Goal: Task Accomplishment & Management: Manage account settings

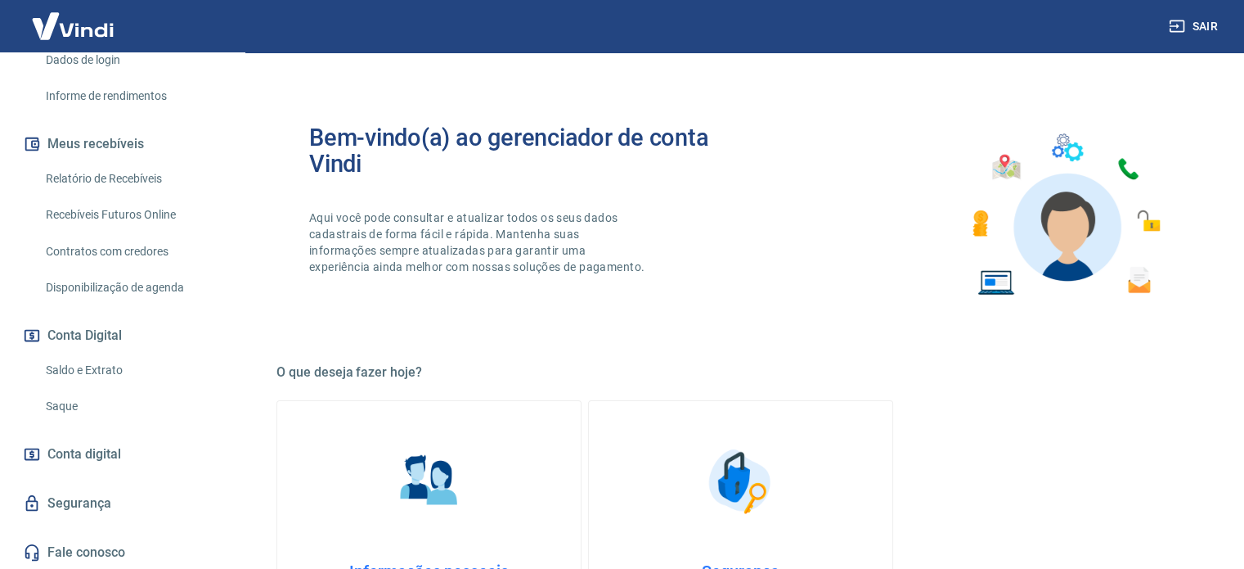
scroll to position [285, 0]
click at [75, 368] on link "Saldo e Extrato" at bounding box center [132, 370] width 186 height 34
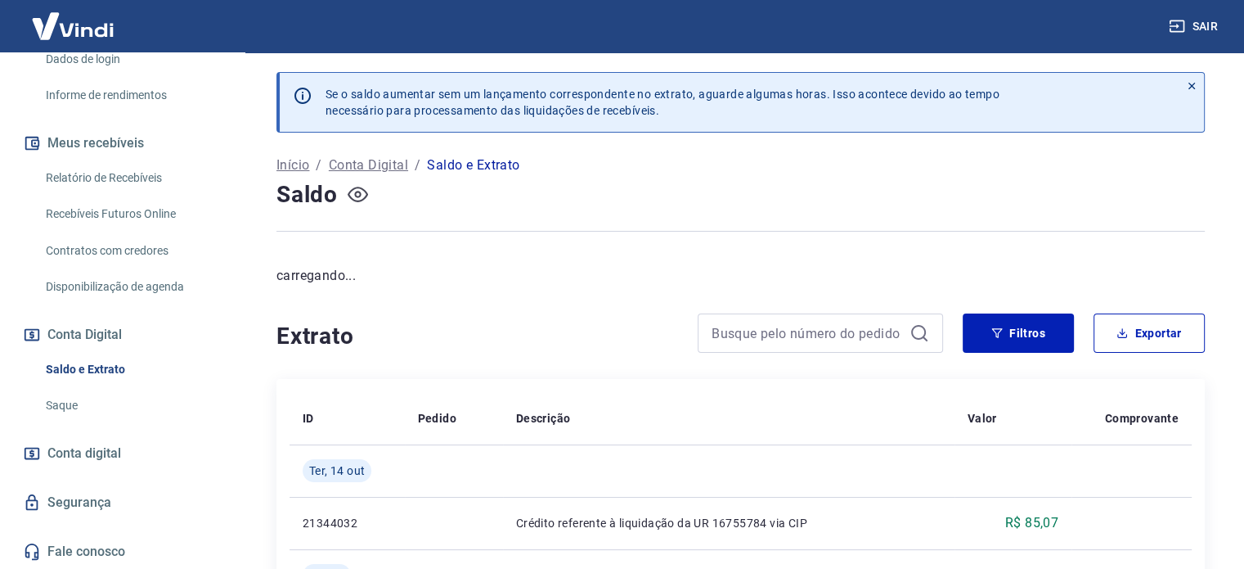
click at [364, 192] on icon "button" at bounding box center [358, 194] width 20 height 20
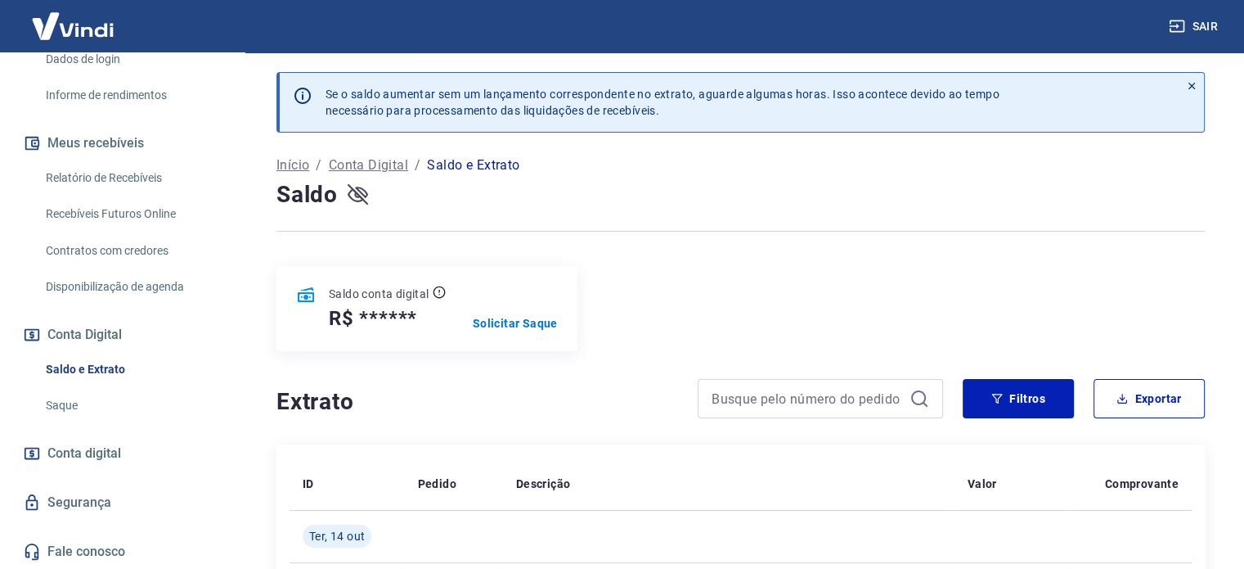
click at [353, 200] on icon "button" at bounding box center [358, 195] width 20 height 16
click at [354, 196] on icon "button" at bounding box center [358, 194] width 20 height 20
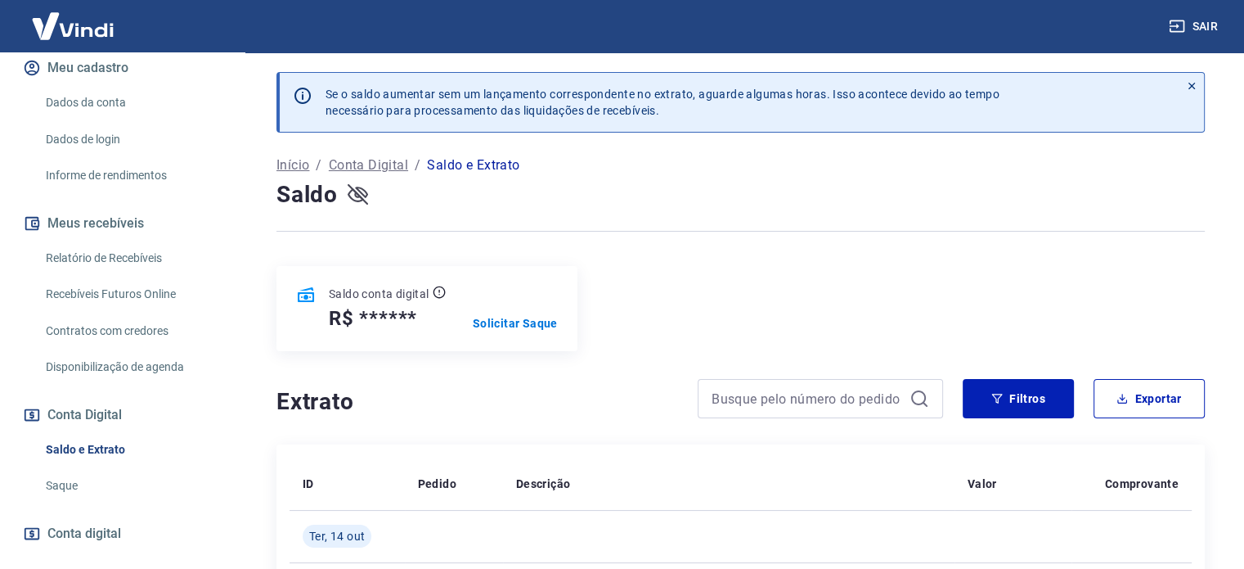
scroll to position [203, 0]
click at [120, 261] on link "Relatório de Recebíveis" at bounding box center [132, 260] width 186 height 34
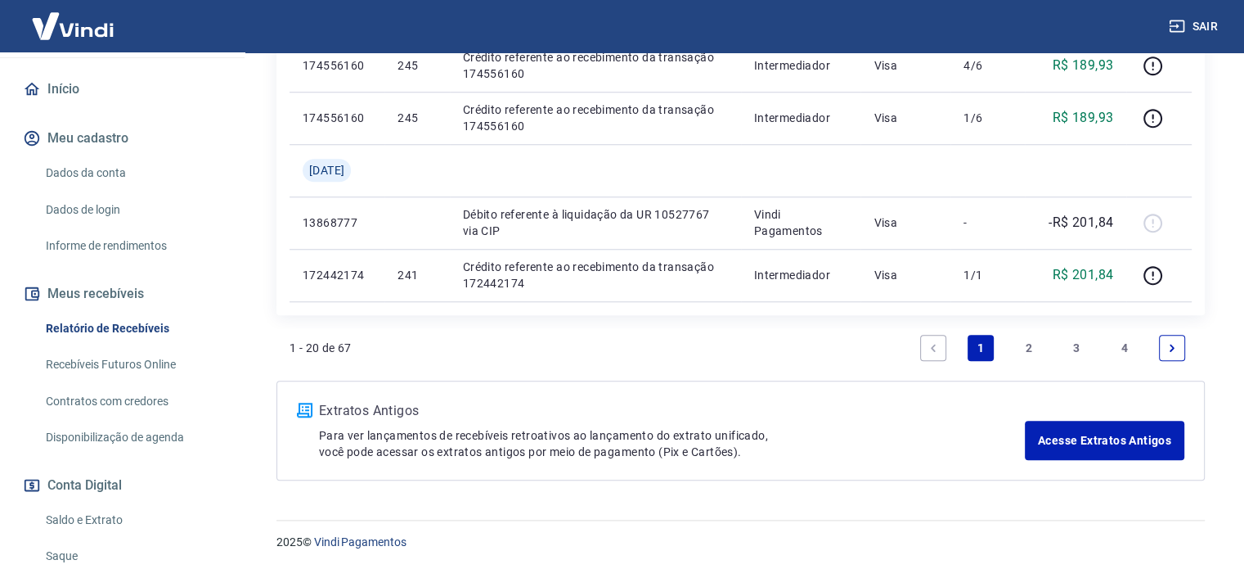
scroll to position [121, 0]
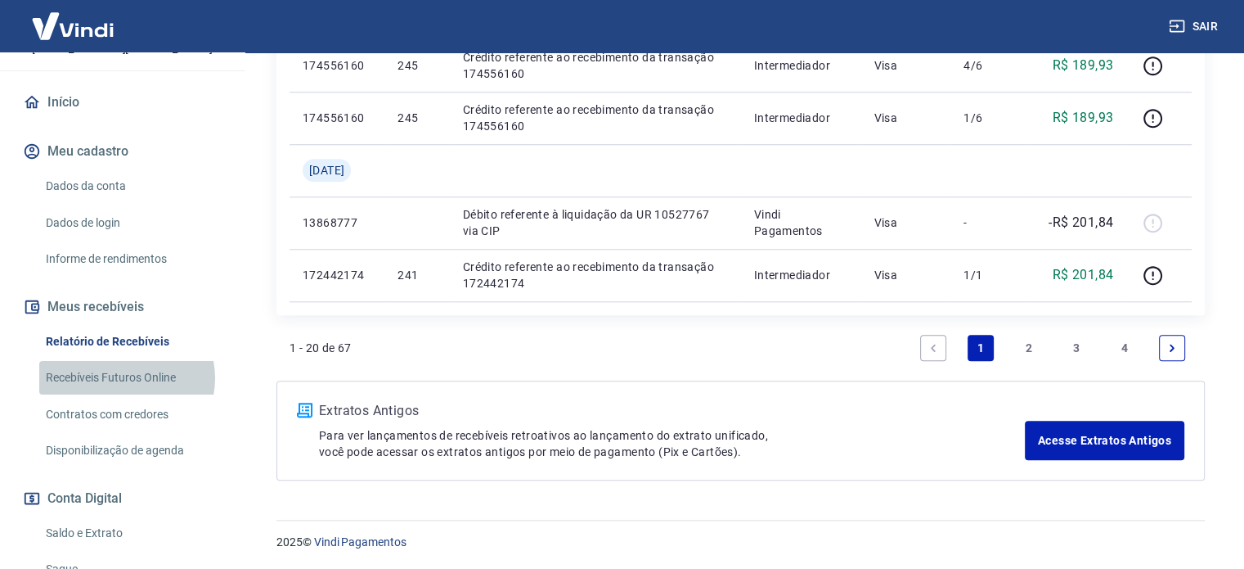
click at [125, 378] on link "Recebíveis Futuros Online" at bounding box center [132, 378] width 186 height 34
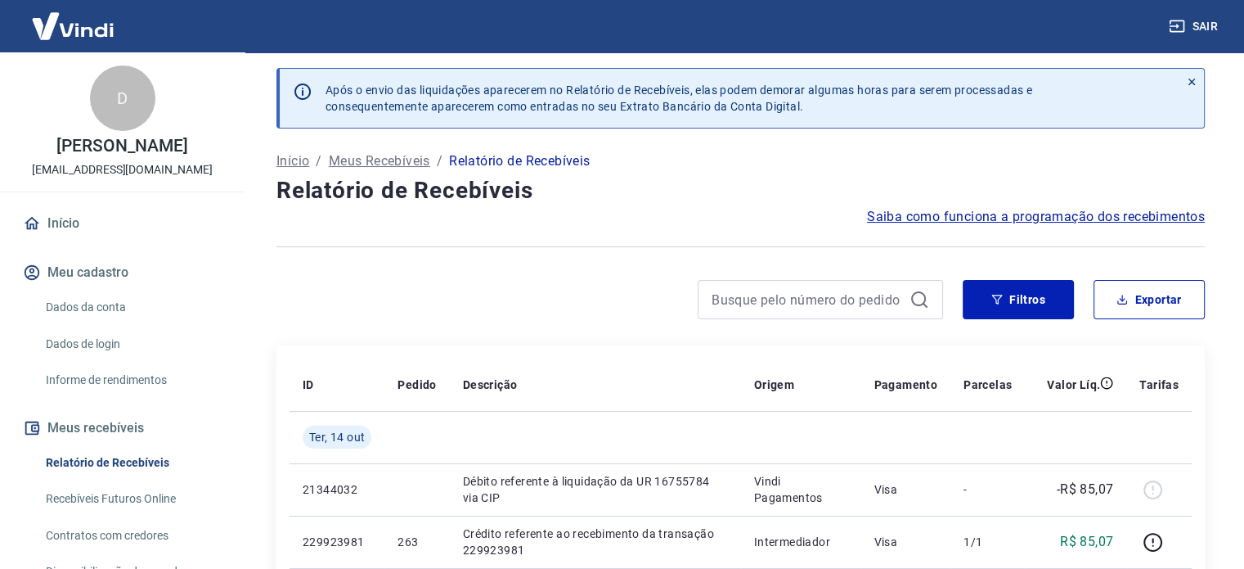
scroll to position [0, 0]
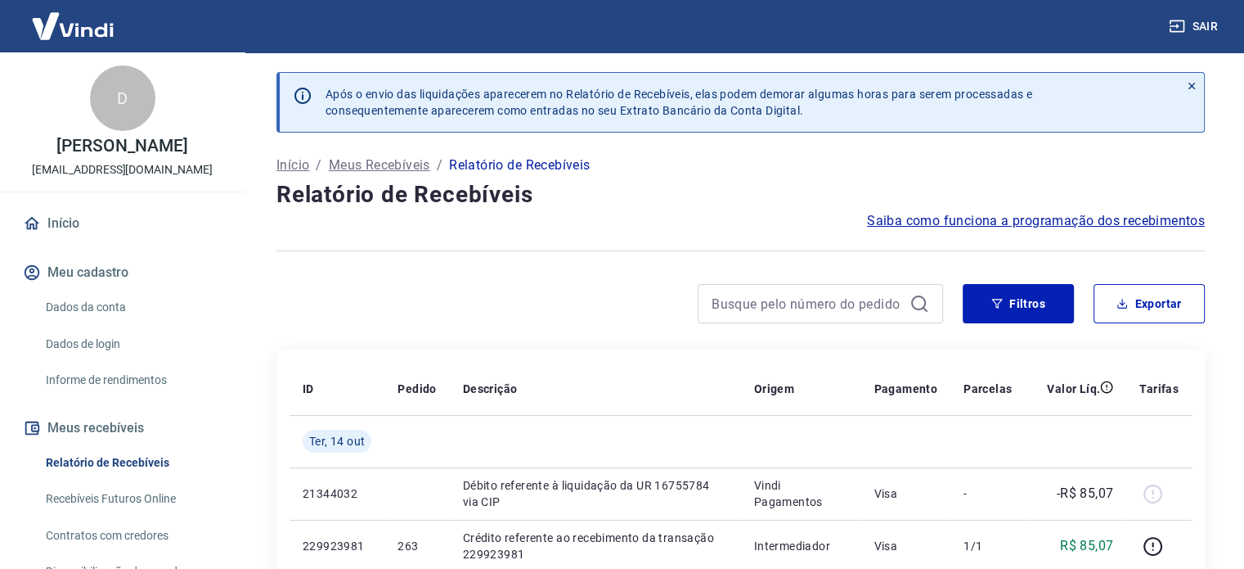
click at [60, 19] on img at bounding box center [73, 26] width 106 height 50
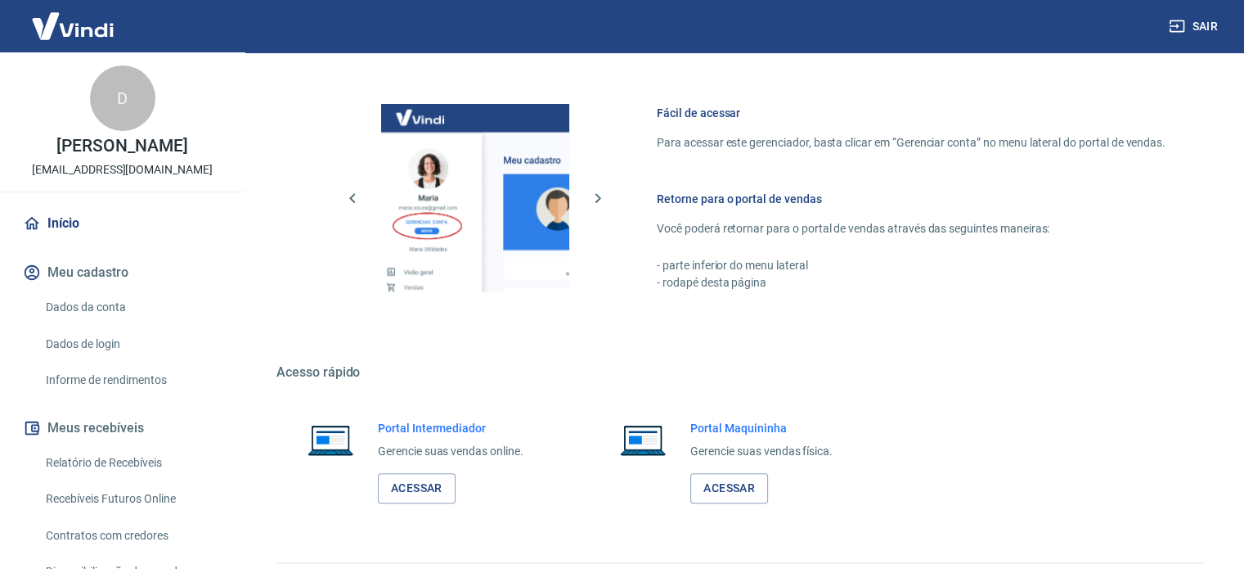
scroll to position [722, 0]
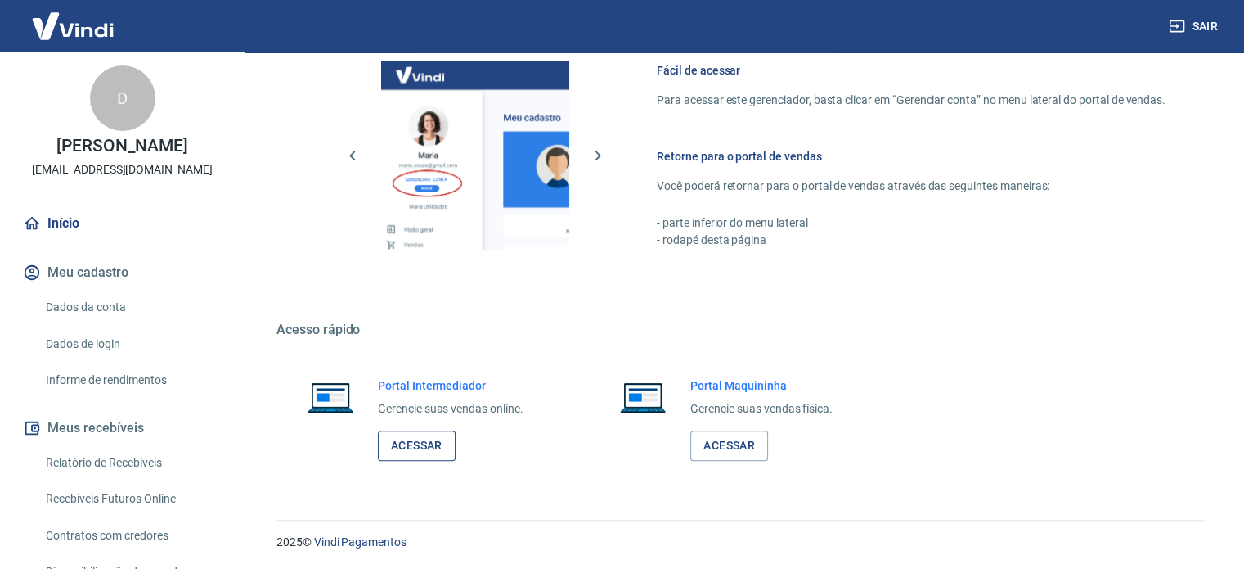
click at [431, 453] on link "Acessar" at bounding box center [417, 445] width 78 height 30
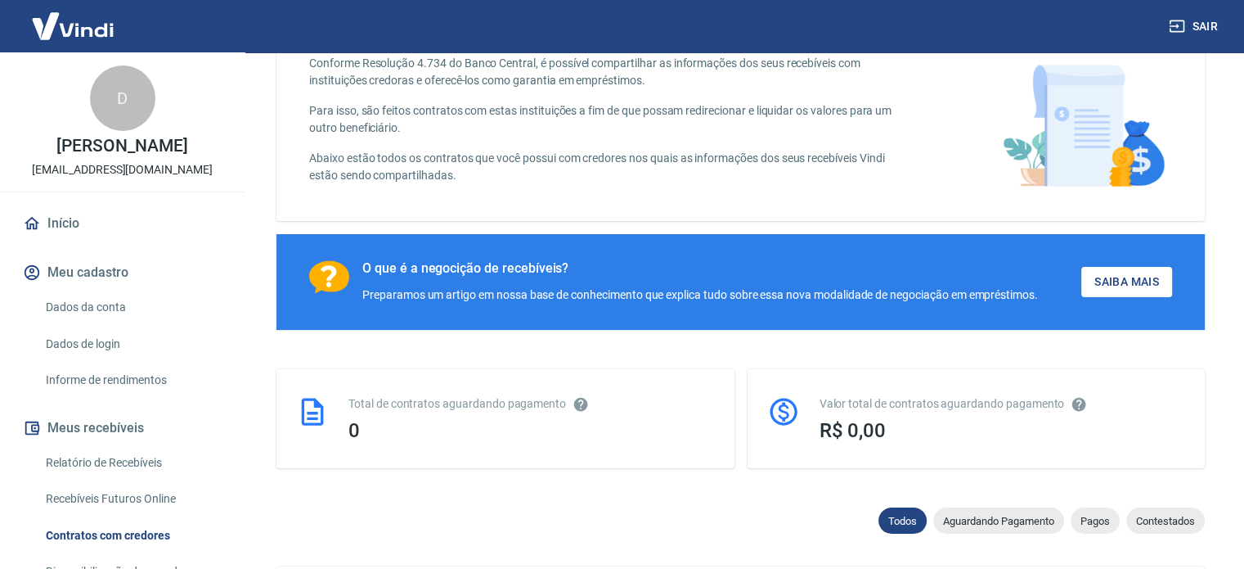
scroll to position [164, 0]
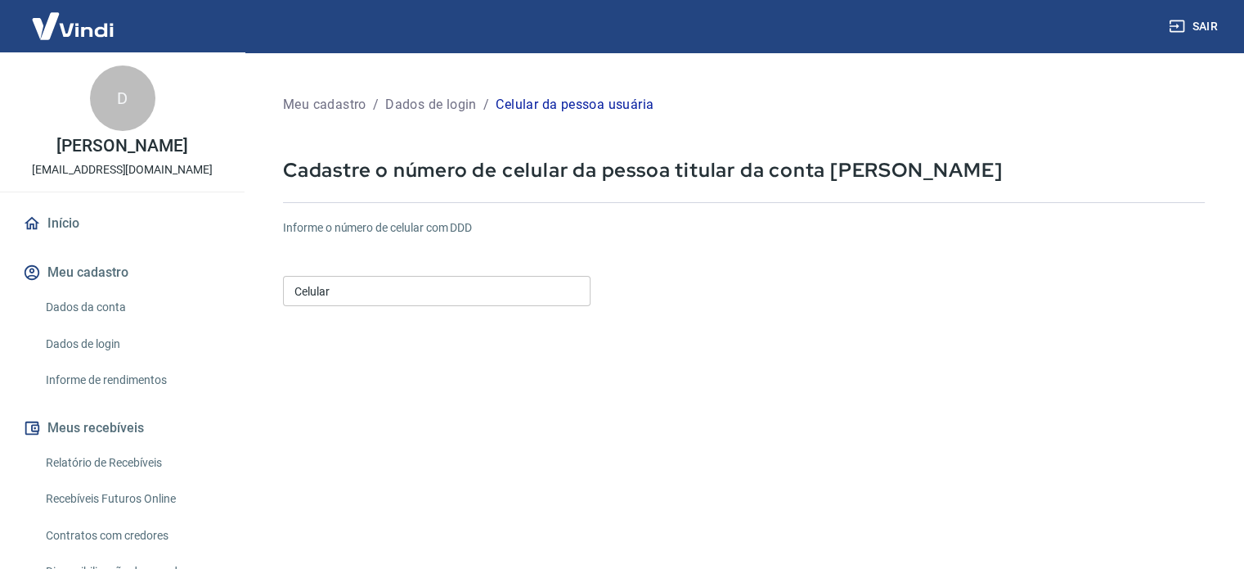
click at [445, 289] on input "Celular" at bounding box center [437, 291] width 308 height 30
drag, startPoint x: 347, startPoint y: 287, endPoint x: 608, endPoint y: 342, distance: 266.6
click at [608, 342] on form "Informe o número de celular com DDD Celular (11) 9604-2055 Celular Continuar Ca…" at bounding box center [744, 445] width 922 height 479
click at [343, 291] on input "(11) 9604-4055" at bounding box center [437, 291] width 308 height 30
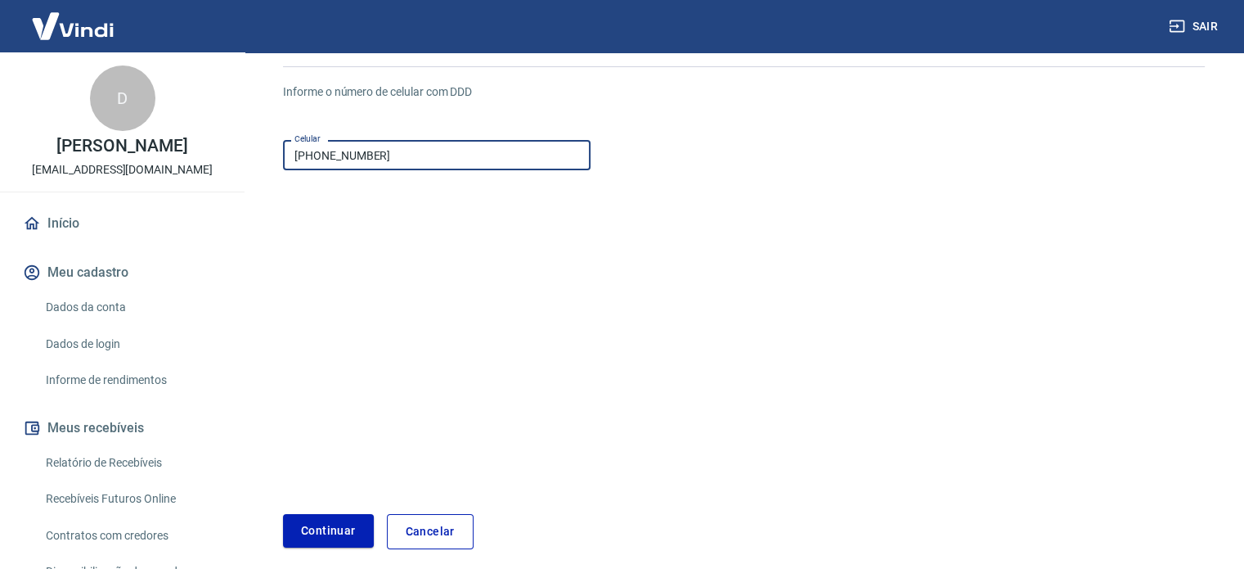
scroll to position [205, 0]
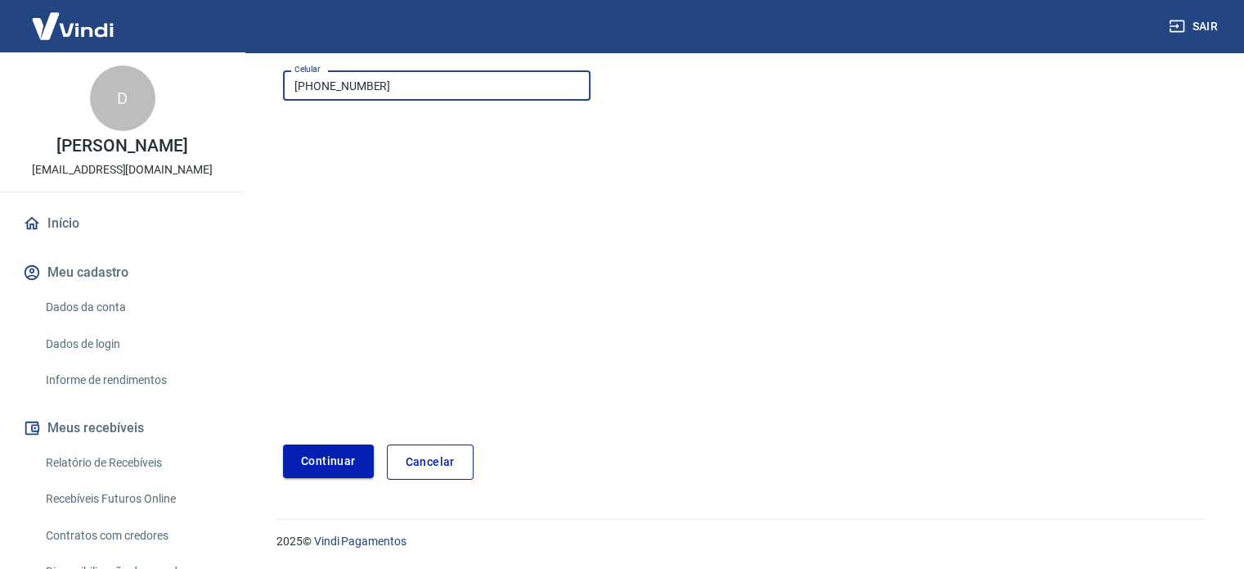
type input "(11) 96042-4055"
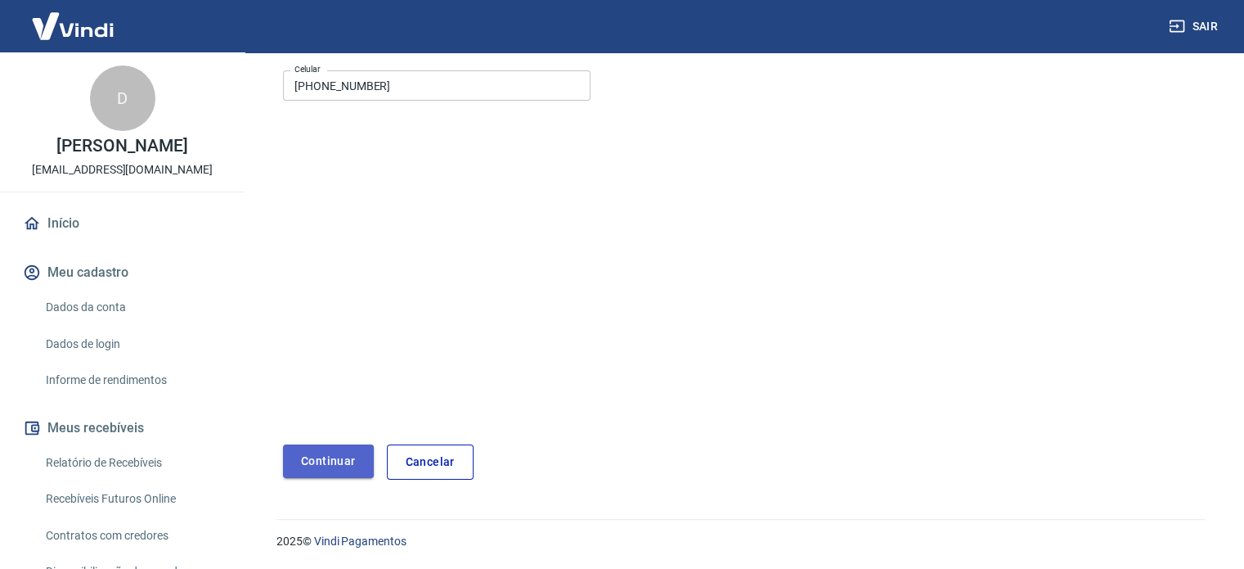
click at [339, 461] on button "Continuar" at bounding box center [328, 461] width 91 height 34
click at [299, 483] on div "Meu cadastro / Dados de login / Celular da pessoa usuária Cadastre o número de …" at bounding box center [743, 183] width 961 height 632
click at [339, 457] on button "Continuar" at bounding box center [328, 461] width 91 height 34
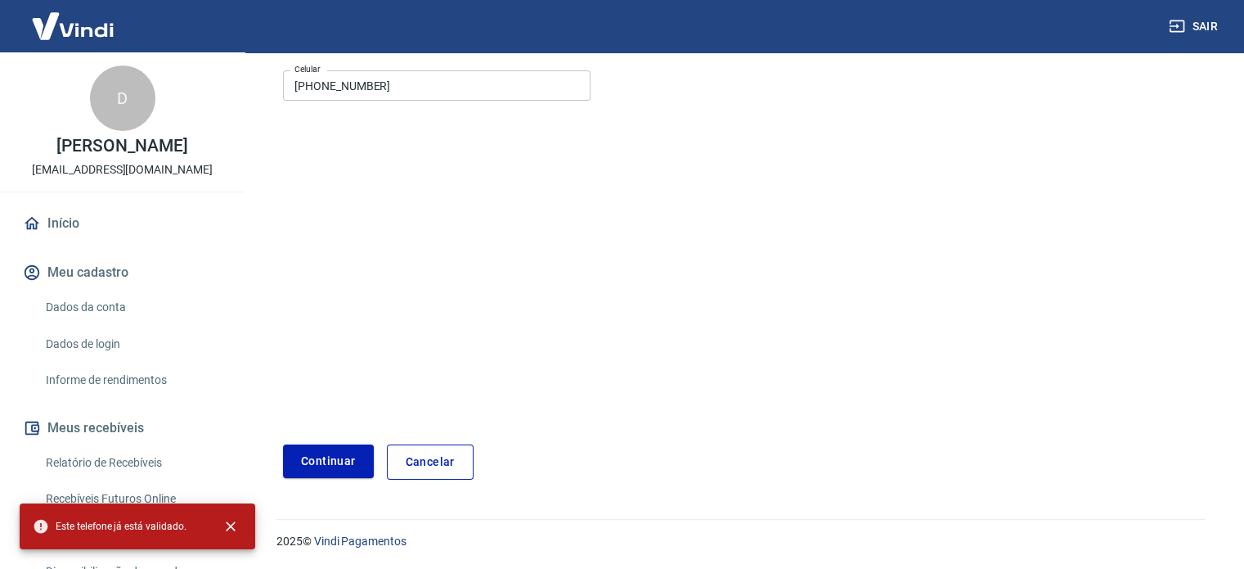
click at [435, 456] on link "Cancelar" at bounding box center [430, 461] width 87 height 35
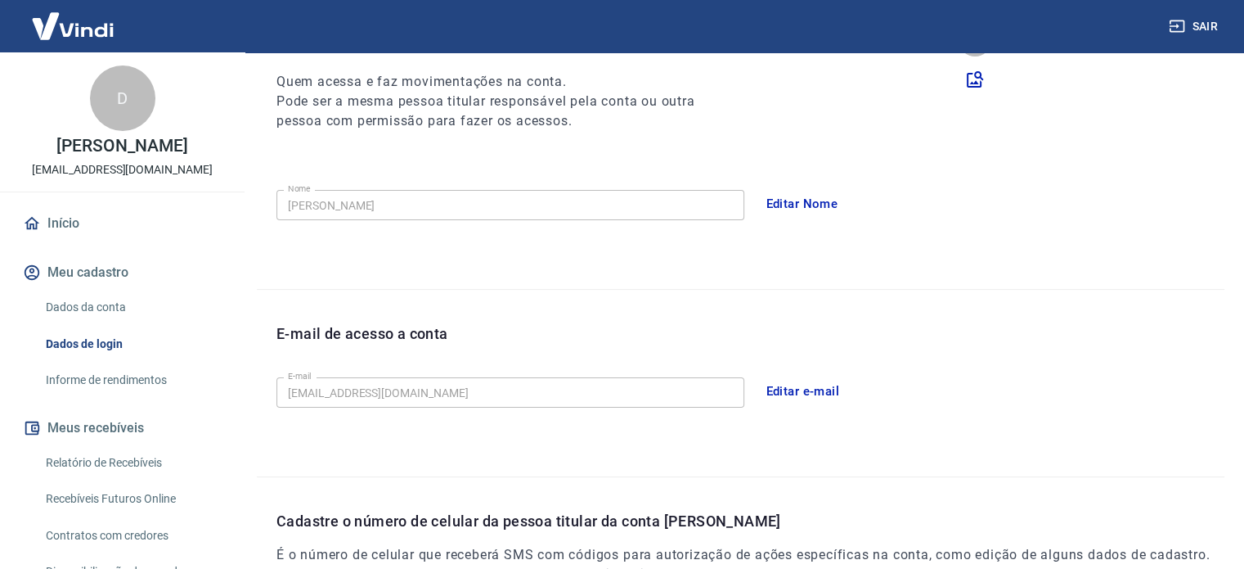
scroll to position [478, 0]
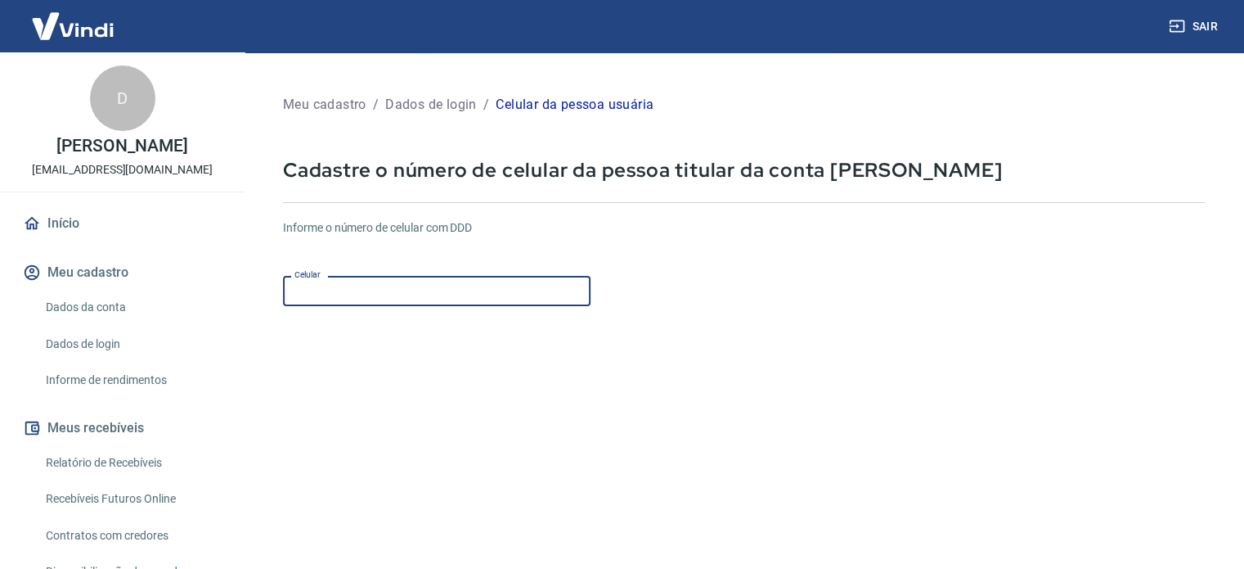
click at [330, 296] on input "Celular" at bounding box center [437, 291] width 308 height 30
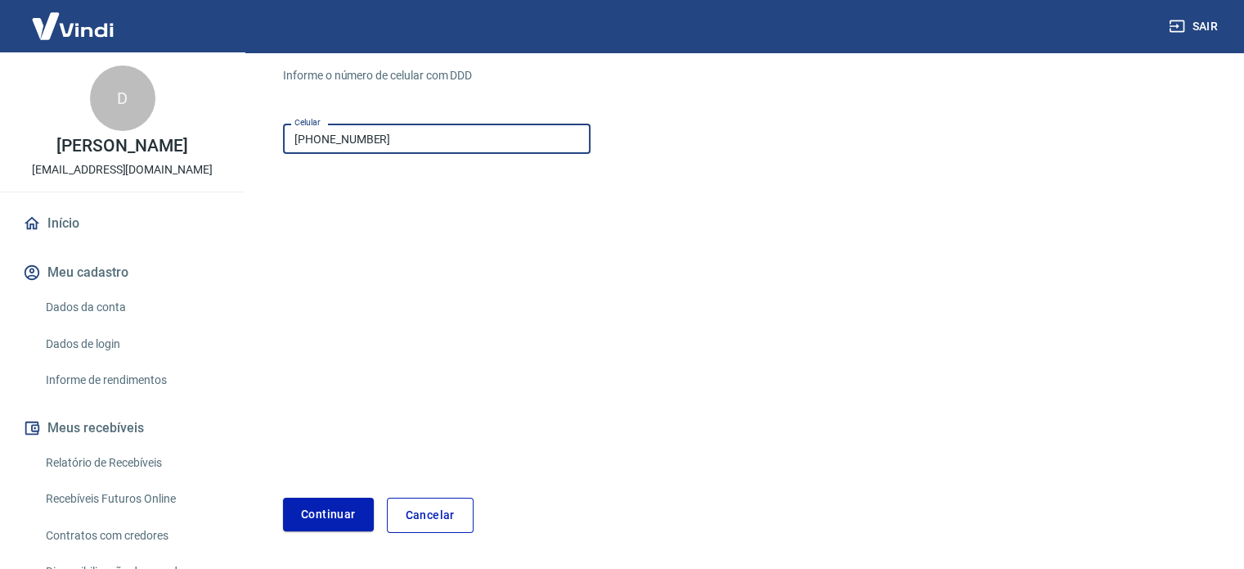
scroll to position [164, 0]
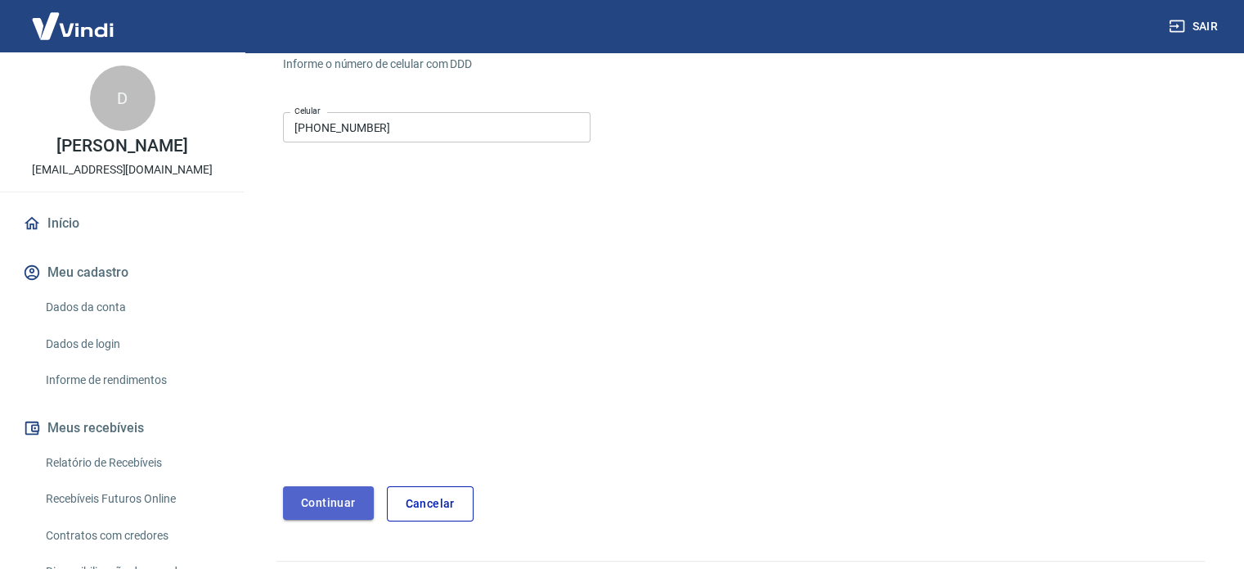
click at [317, 499] on button "Continuar" at bounding box center [328, 503] width 91 height 34
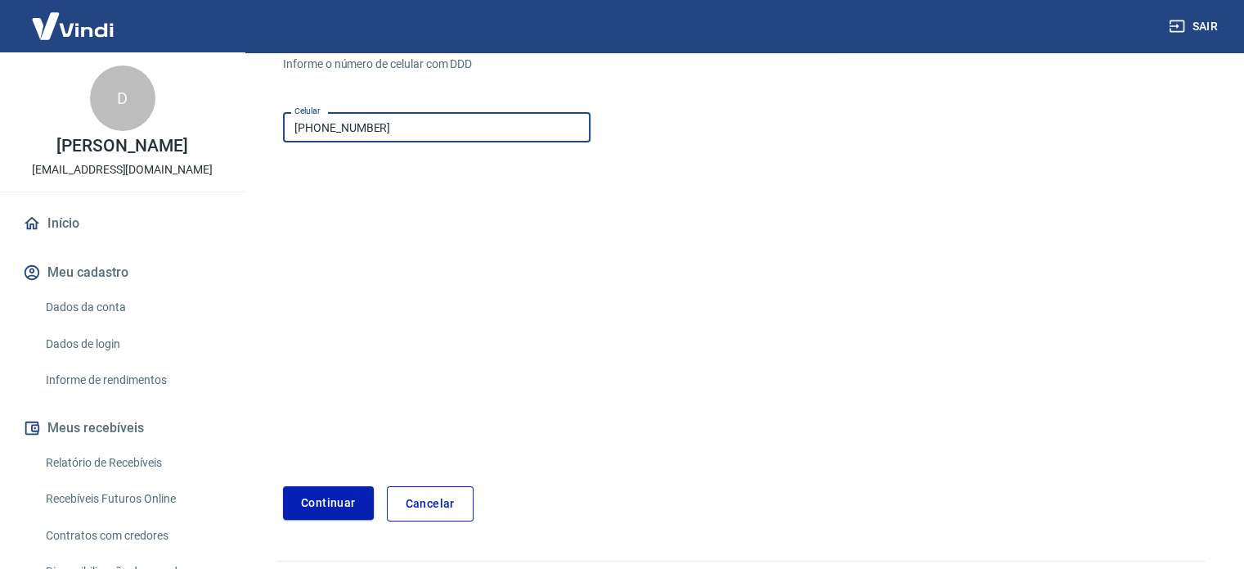
click at [326, 127] on input "(11) 9042-4055" at bounding box center [437, 127] width 308 height 30
type input "(11) 96042-4055"
click at [325, 503] on button "Continuar" at bounding box center [328, 503] width 91 height 34
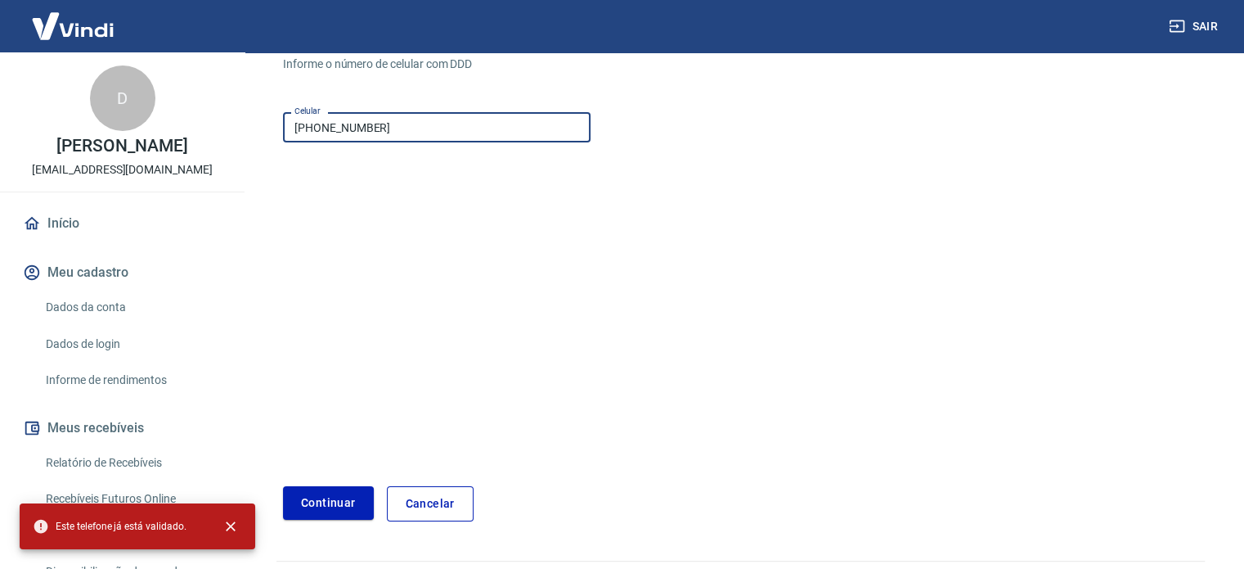
drag, startPoint x: 323, startPoint y: 125, endPoint x: 554, endPoint y: 129, distance: 230.7
click at [554, 129] on input "(11) 96042-4055" at bounding box center [437, 127] width 308 height 30
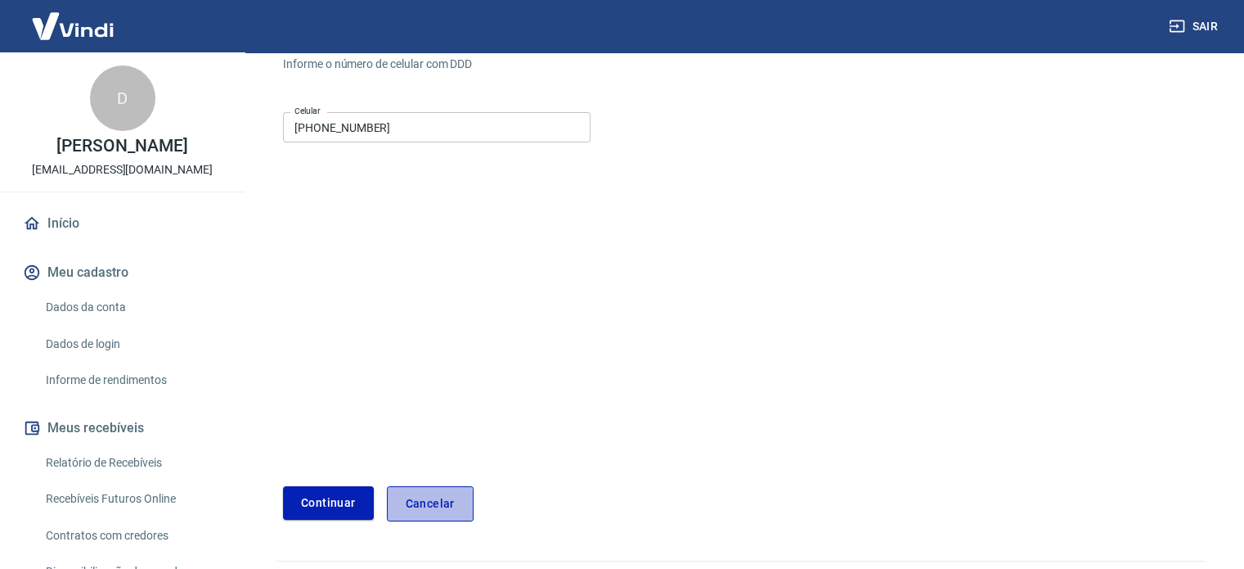
click at [402, 506] on link "Cancelar" at bounding box center [430, 503] width 87 height 35
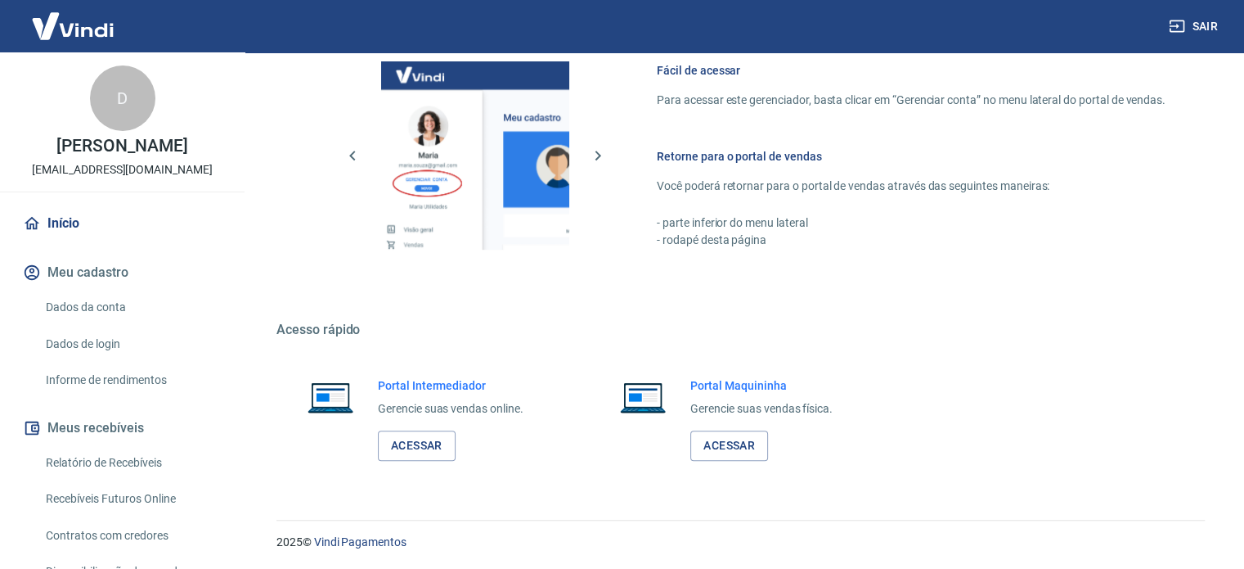
scroll to position [722, 0]
